Goal: Task Accomplishment & Management: Manage account settings

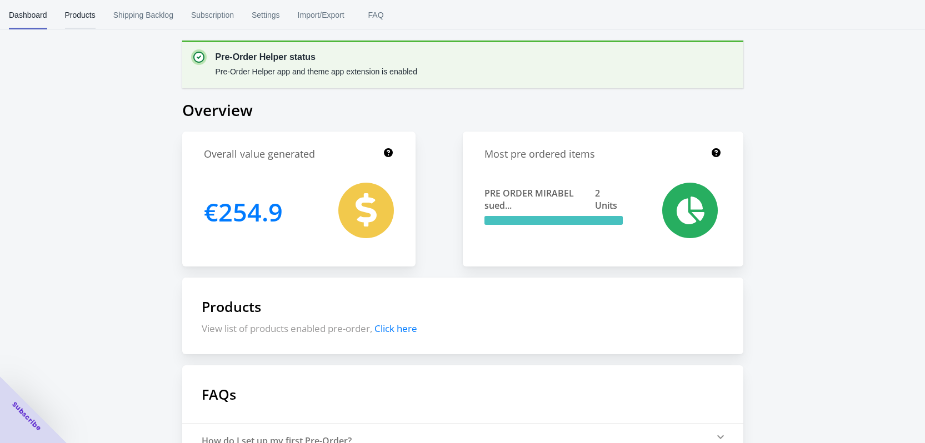
click at [78, 18] on span "Products" at bounding box center [80, 15] width 31 height 29
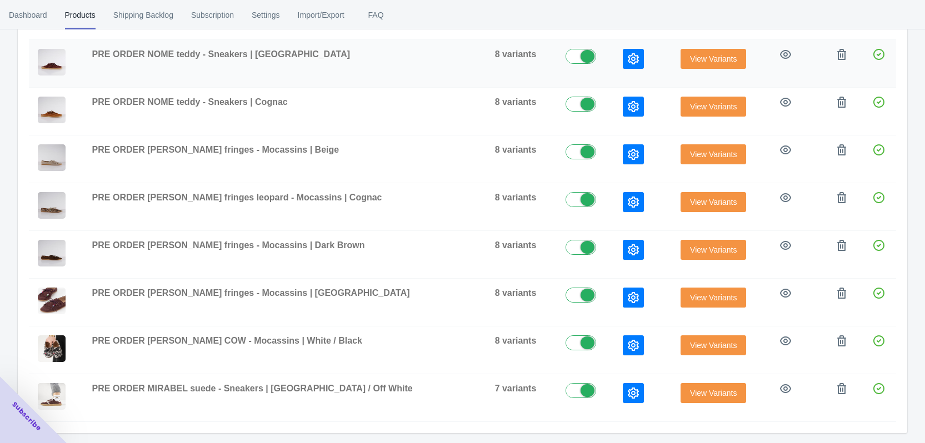
scroll to position [272, 0]
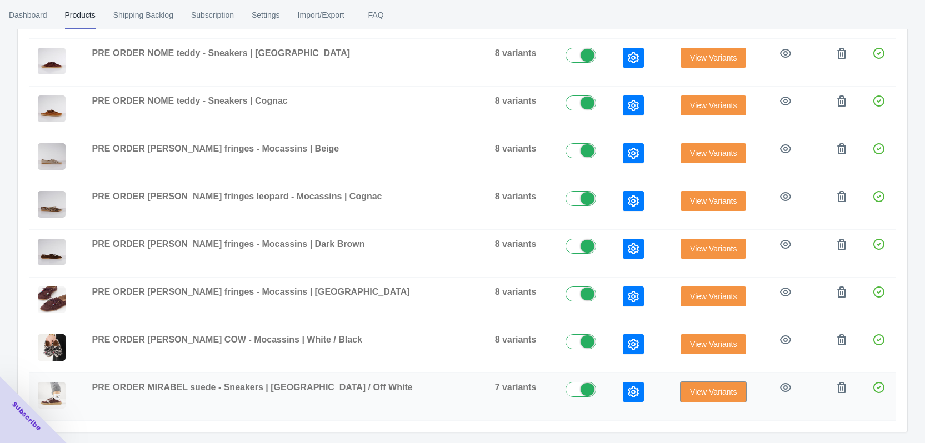
click at [699, 394] on span "View Variants" at bounding box center [713, 392] width 47 height 9
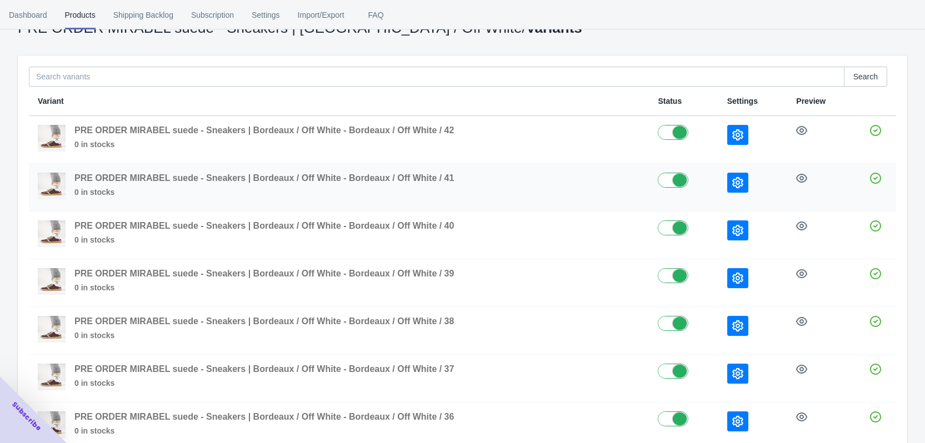
scroll to position [141, 0]
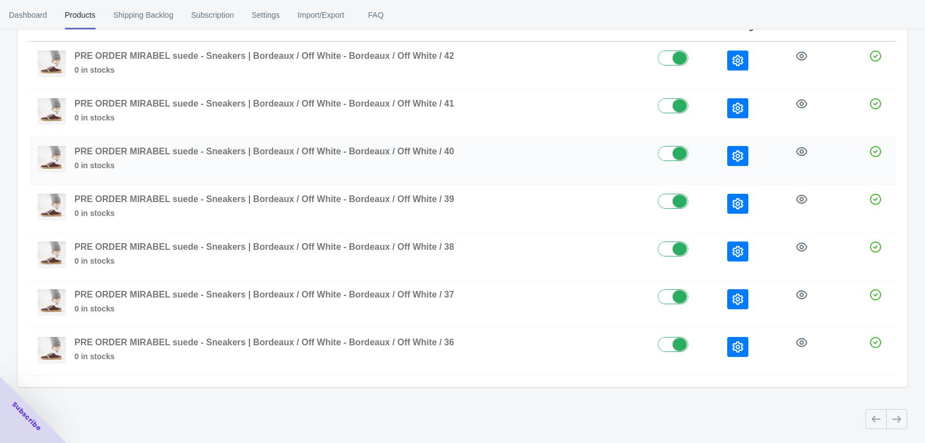
click at [737, 156] on icon "button" at bounding box center [737, 156] width 11 height 11
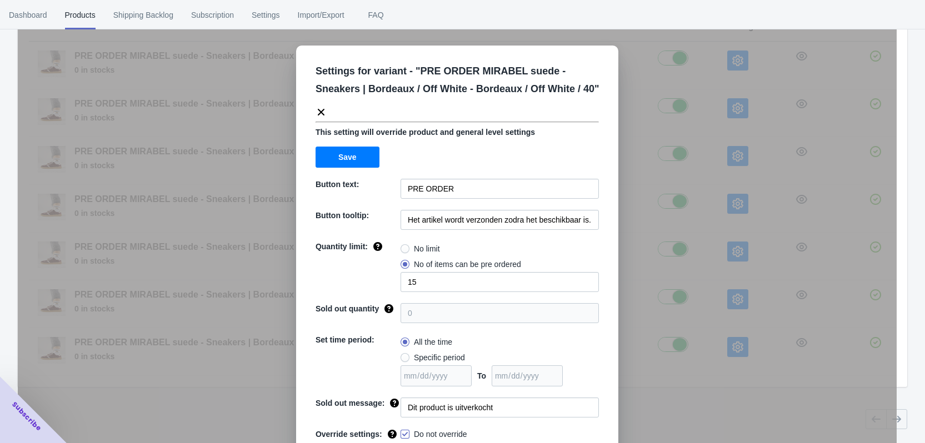
scroll to position [38, 0]
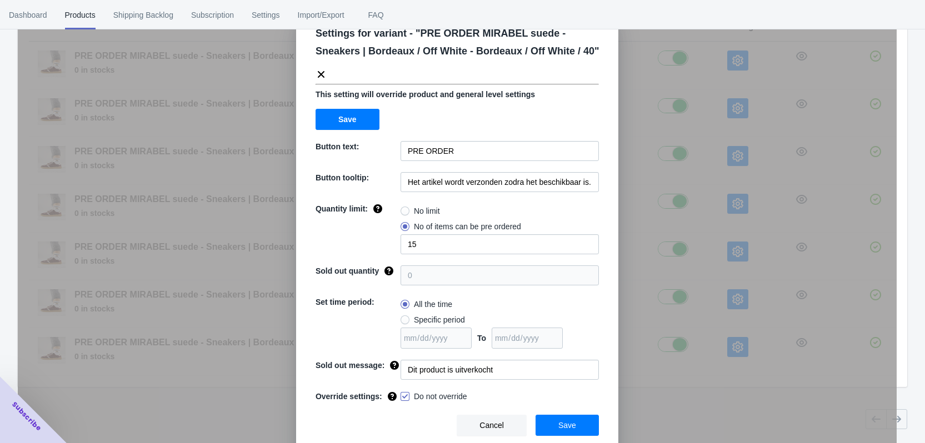
click at [676, 252] on div "Settings for variant - " PRE ORDER MIRABEL suede - Sneakers | Bordeaux / Off Wh…" at bounding box center [457, 249] width 879 height 443
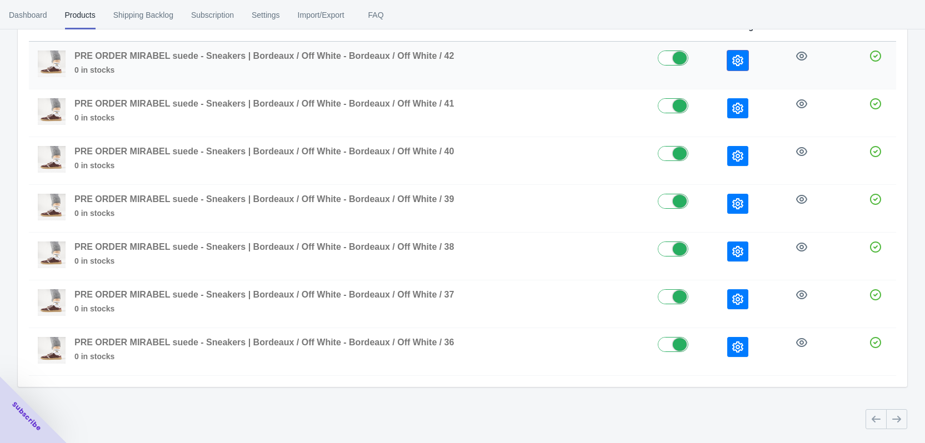
click at [740, 58] on icon "button" at bounding box center [737, 60] width 11 height 11
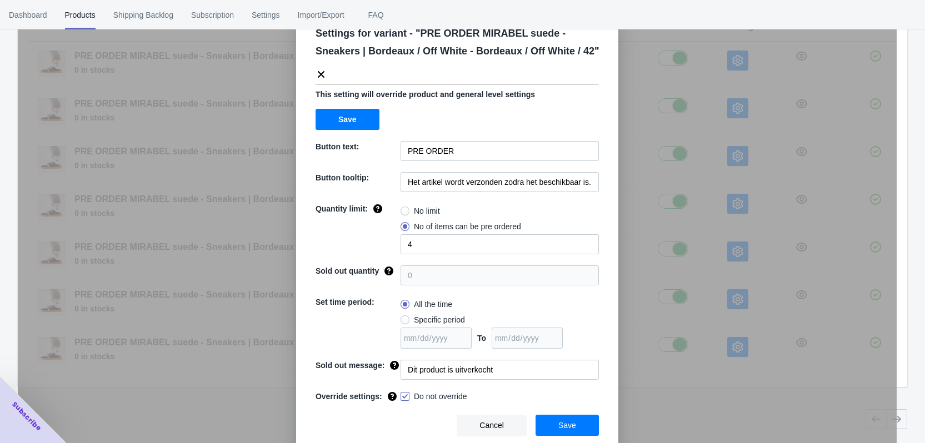
click at [684, 174] on div "Settings for variant - " PRE ORDER MIRABEL suede - Sneakers | Bordeaux / Off Wh…" at bounding box center [457, 249] width 879 height 443
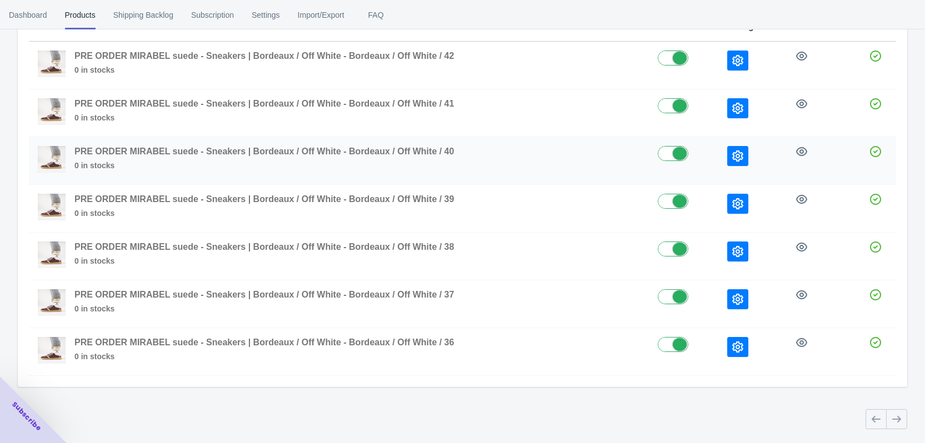
click at [742, 156] on icon "button" at bounding box center [737, 156] width 11 height 11
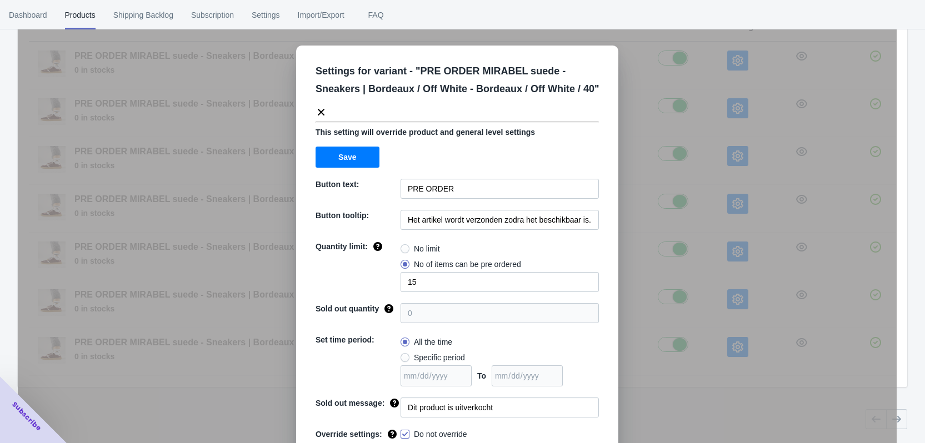
click at [711, 167] on div "Settings for variant - " PRE ORDER MIRABEL suede - Sneakers | Bordeaux / Off Wh…" at bounding box center [457, 249] width 879 height 443
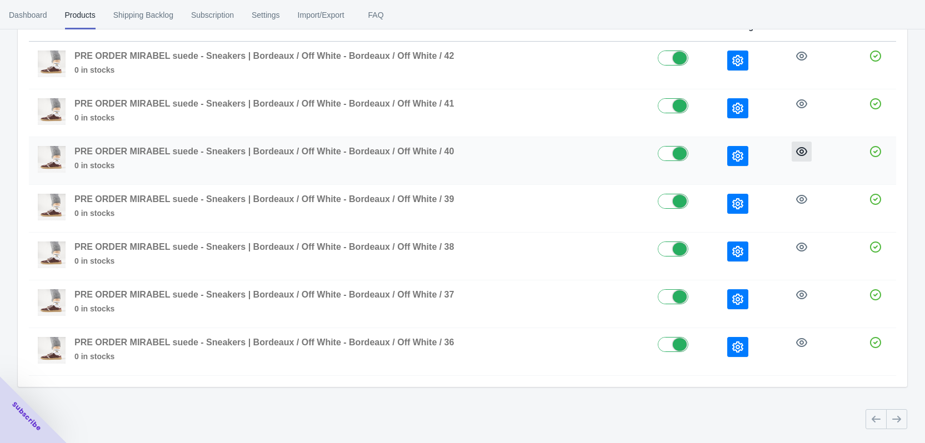
click at [802, 151] on icon "button" at bounding box center [801, 151] width 11 height 11
click at [739, 60] on icon "button" at bounding box center [737, 60] width 11 height 11
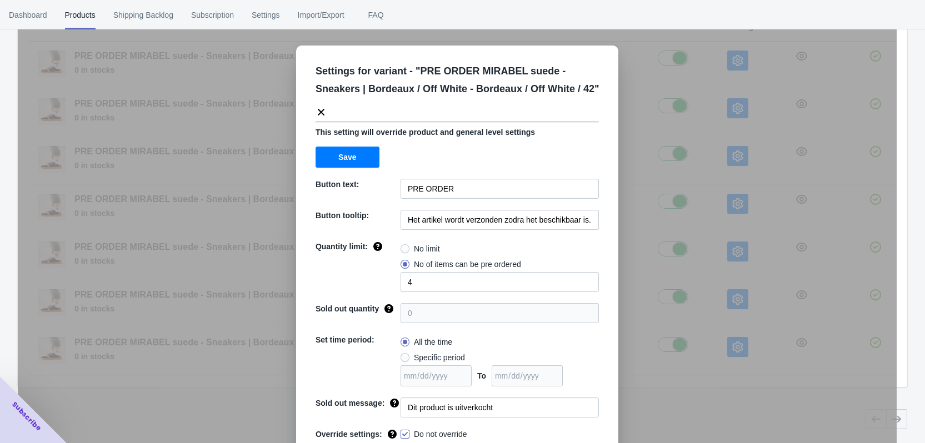
click at [643, 71] on div "Settings for variant - " PRE ORDER MIRABEL suede - Sneakers | Bordeaux / Off Wh…" at bounding box center [457, 249] width 879 height 443
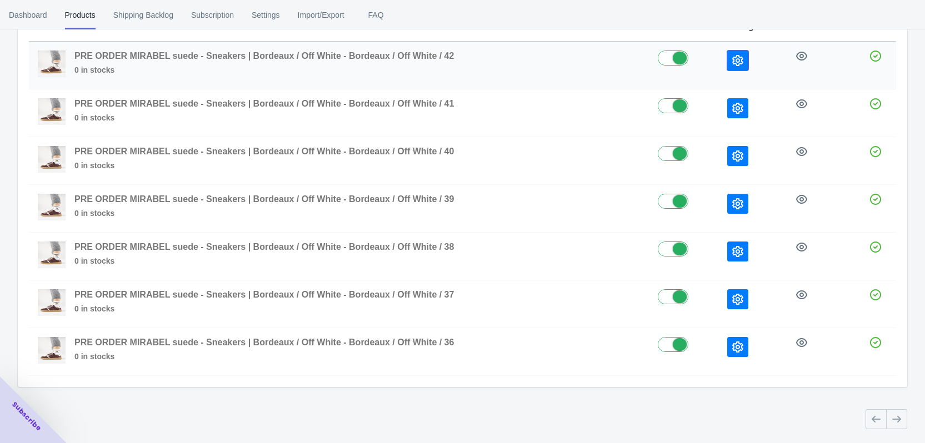
click at [735, 65] on icon "button" at bounding box center [737, 60] width 11 height 11
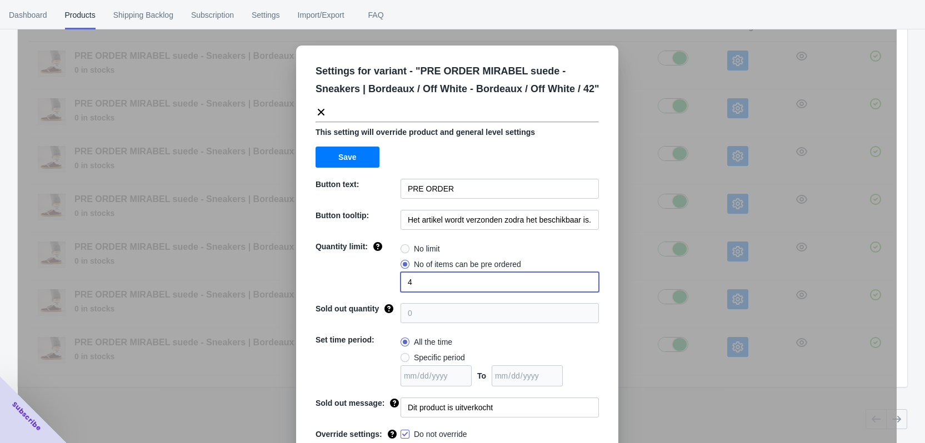
drag, startPoint x: 411, startPoint y: 286, endPoint x: 387, endPoint y: 281, distance: 25.0
click at [388, 282] on div "Quantity limit: No limit No of items can be pre ordered 4" at bounding box center [457, 266] width 283 height 51
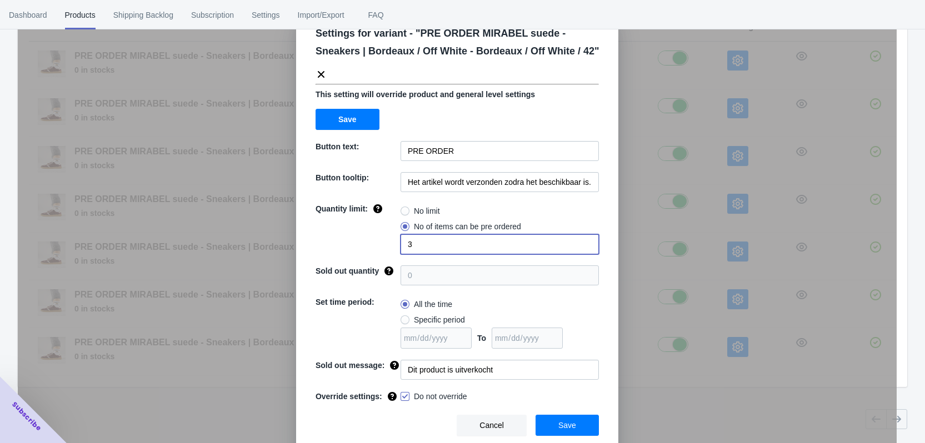
type input "3"
click at [582, 427] on button "Save" at bounding box center [567, 425] width 63 height 21
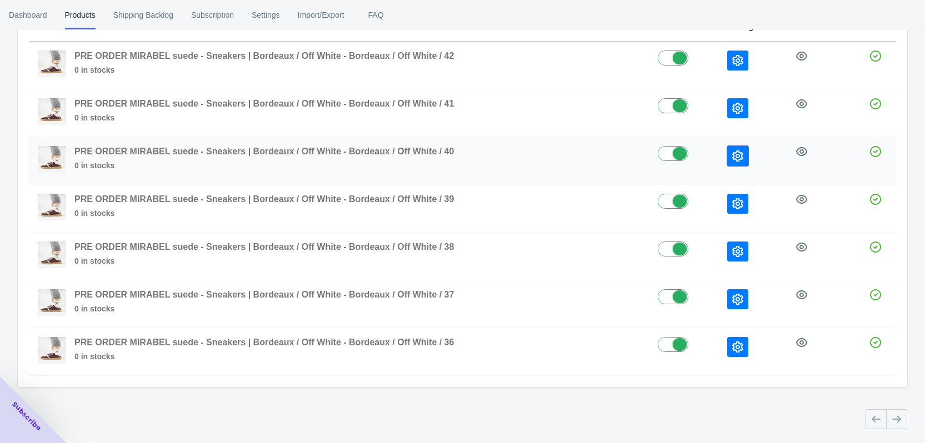
click at [739, 158] on icon "button" at bounding box center [737, 156] width 11 height 11
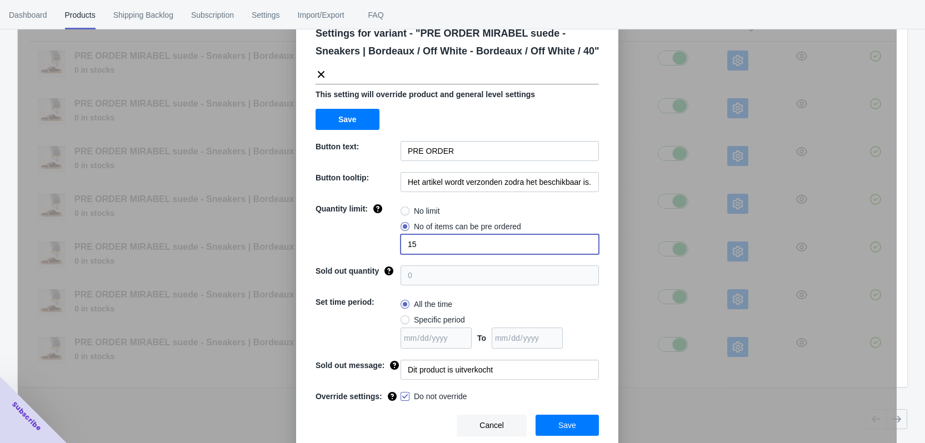
click at [427, 244] on input "15" at bounding box center [500, 244] width 198 height 20
type input "14"
click at [565, 423] on span "Save" at bounding box center [567, 425] width 18 height 9
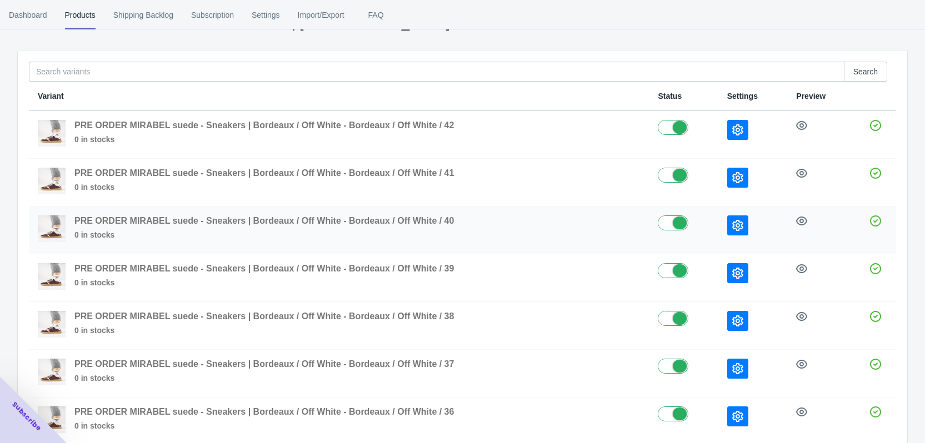
scroll to position [0, 0]
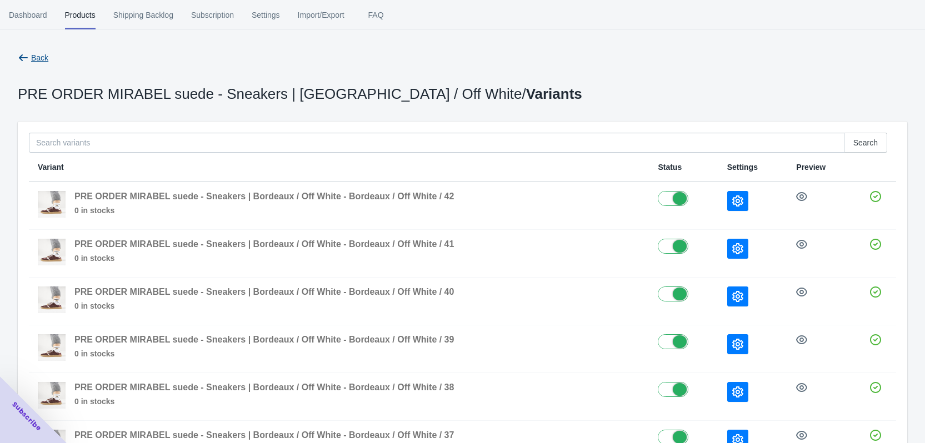
click at [25, 60] on icon "button" at bounding box center [23, 57] width 11 height 11
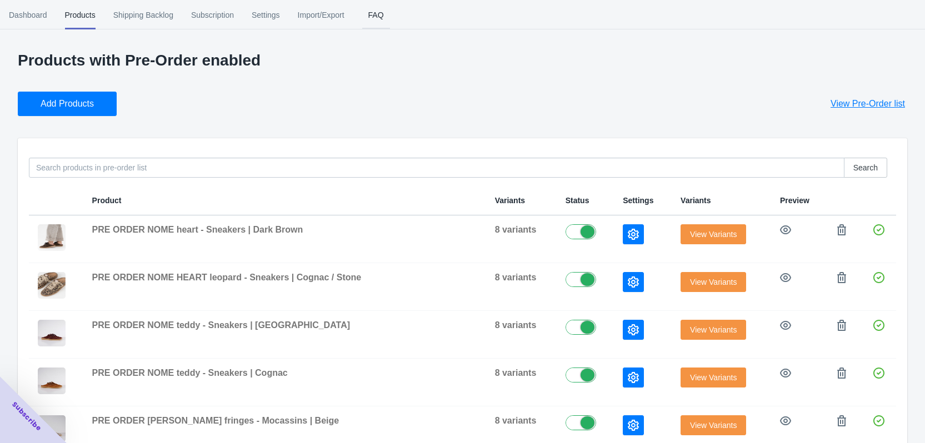
click at [383, 14] on span "FAQ" at bounding box center [376, 15] width 28 height 29
click at [865, 111] on button "View Pre-Order list" at bounding box center [867, 104] width 101 height 24
click at [265, 8] on span "Settings" at bounding box center [266, 15] width 28 height 29
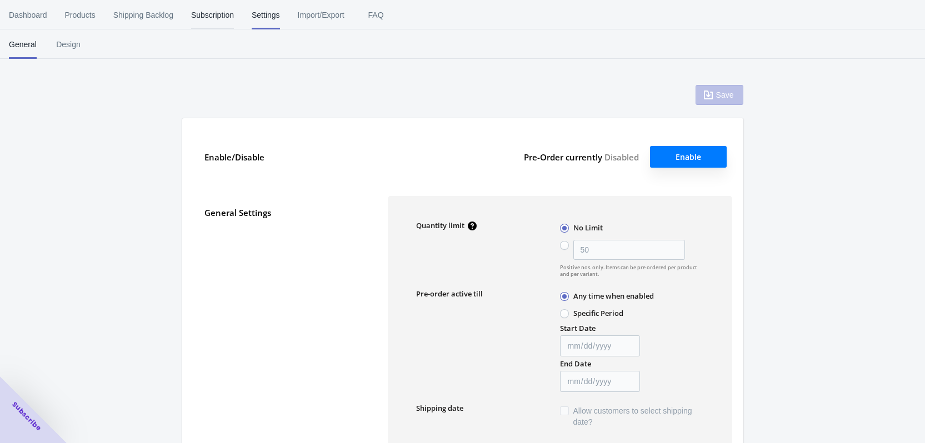
click at [214, 15] on span "Subscription" at bounding box center [212, 15] width 43 height 29
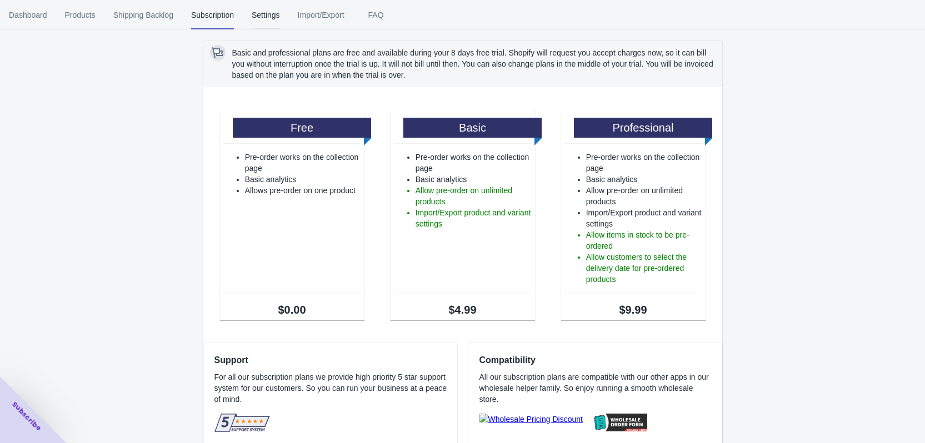
click at [260, 13] on span "Settings" at bounding box center [266, 15] width 28 height 29
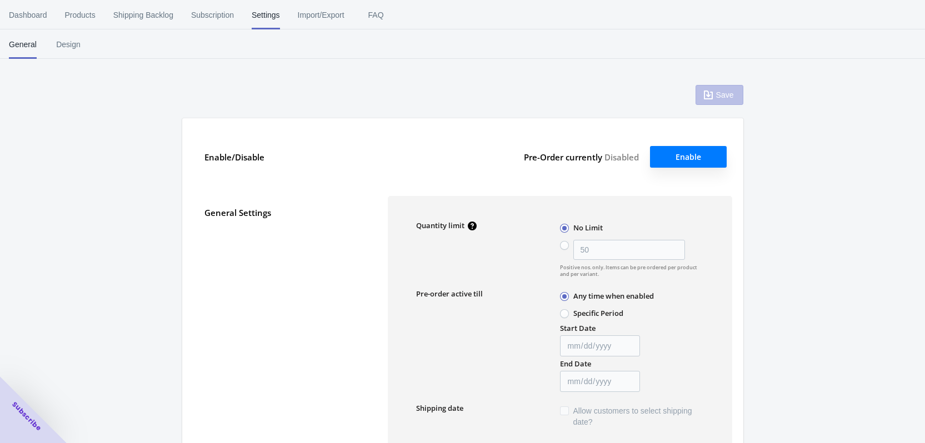
type input "50"
type textarea "Het pre-orderartikel is toegevoegd aan je winkelwagen!"
type textarea "Het voorraadniveau is <aantal>. Sommige artikelen [PERSON_NAME] op pre-order be…"
type textarea "Het maximum aantal pre-orders in deze maat is bereikt."
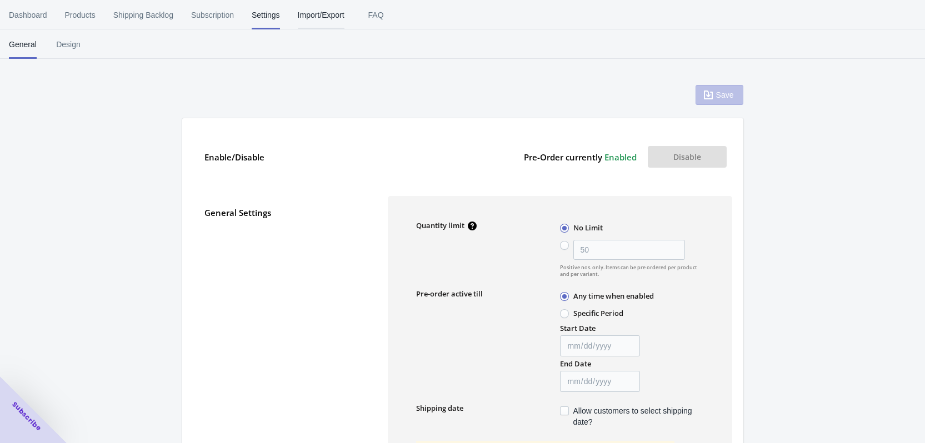
click at [331, 17] on span "Import/Export" at bounding box center [321, 15] width 47 height 29
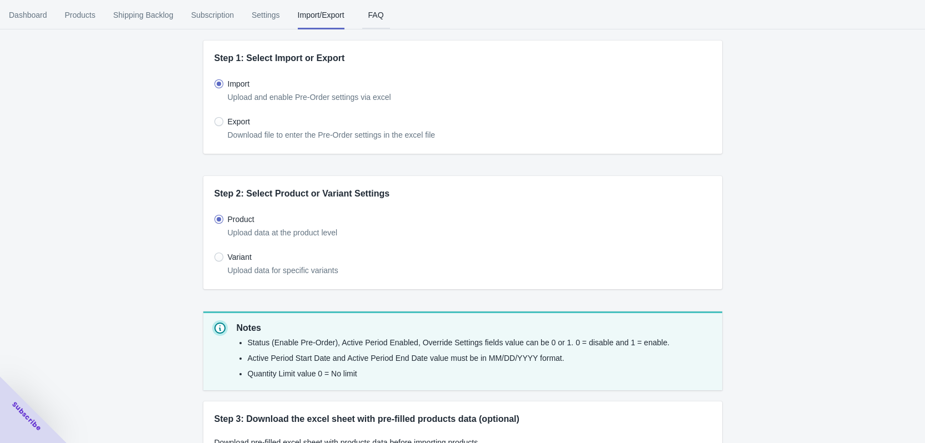
click at [377, 18] on span "FAQ" at bounding box center [376, 15] width 28 height 29
click at [206, 17] on span "Subscription" at bounding box center [212, 15] width 43 height 29
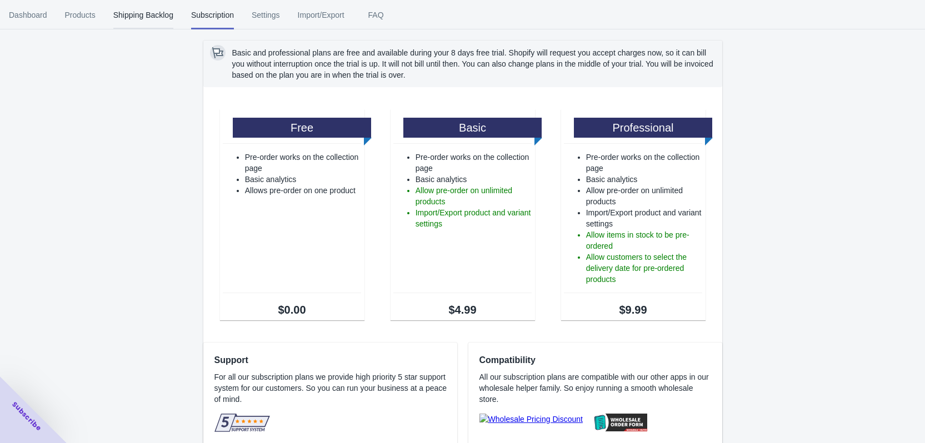
click at [133, 12] on span "Shipping Backlog" at bounding box center [143, 15] width 60 height 29
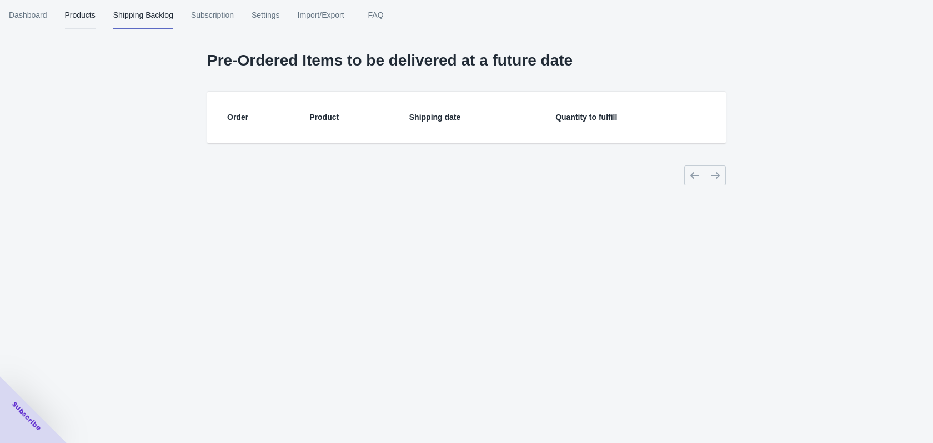
click at [82, 16] on span "Products" at bounding box center [80, 15] width 31 height 29
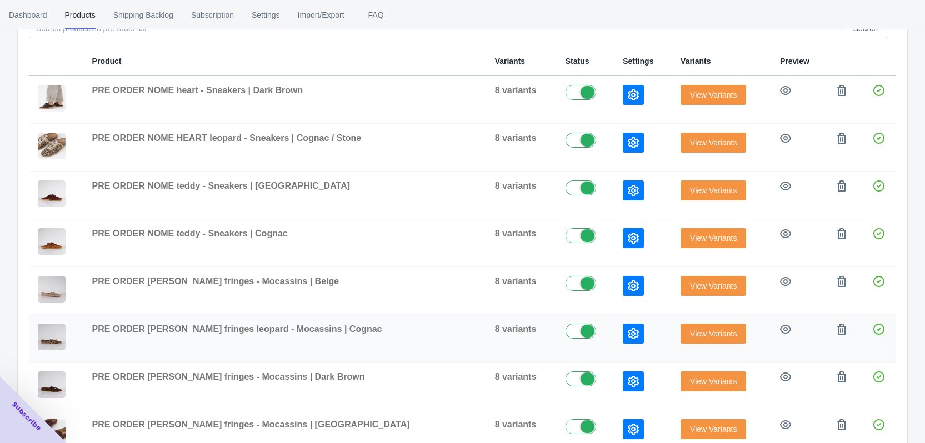
scroll to position [272, 0]
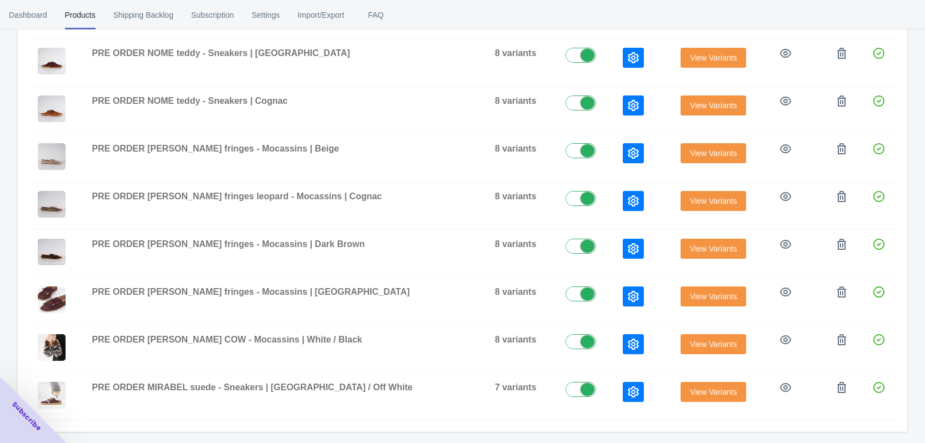
click at [586, 2] on ul "Dashboard Products Shipping Backlog Subscription Settings Import/Export FAQ" at bounding box center [462, 14] width 925 height 29
click at [690, 393] on span "View Variants" at bounding box center [713, 392] width 47 height 9
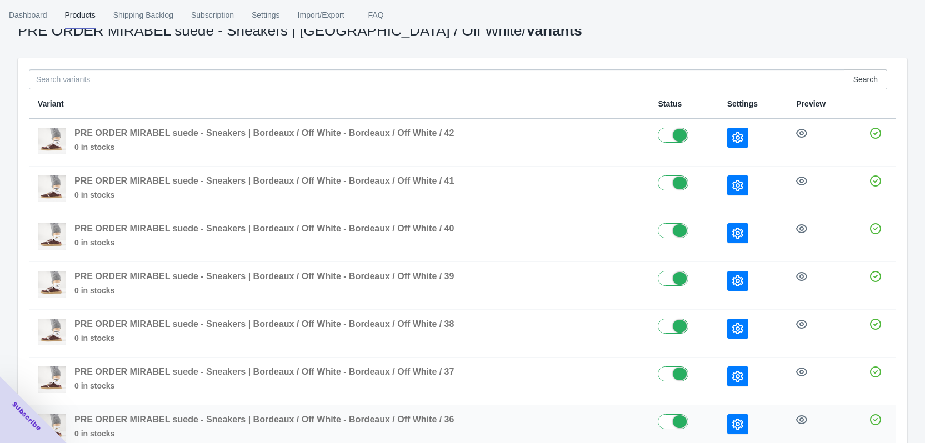
scroll to position [141, 0]
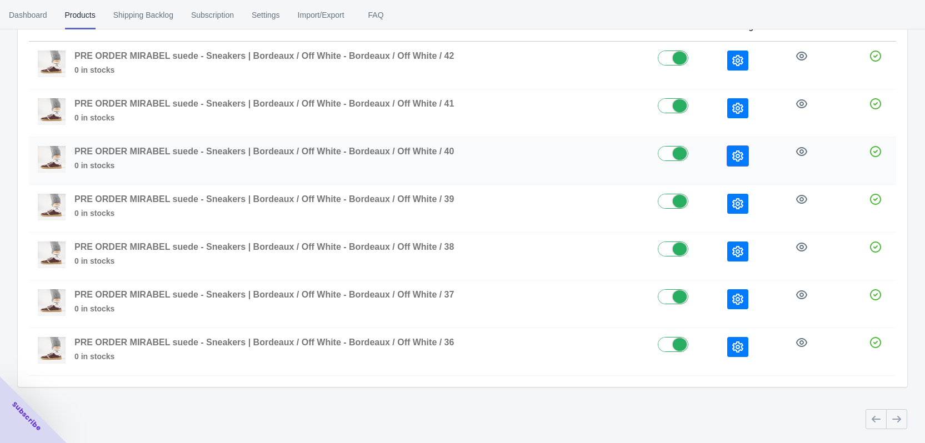
click at [743, 154] on button "button" at bounding box center [737, 156] width 21 height 20
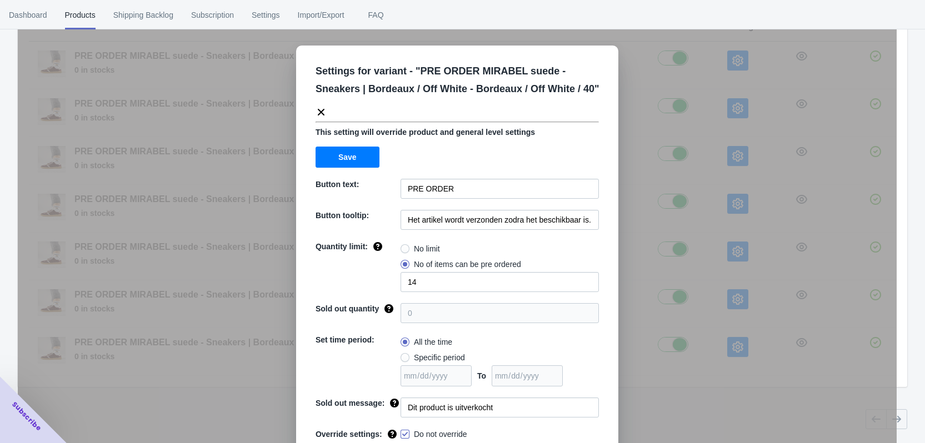
scroll to position [38, 0]
